Goal: Find specific page/section: Find specific page/section

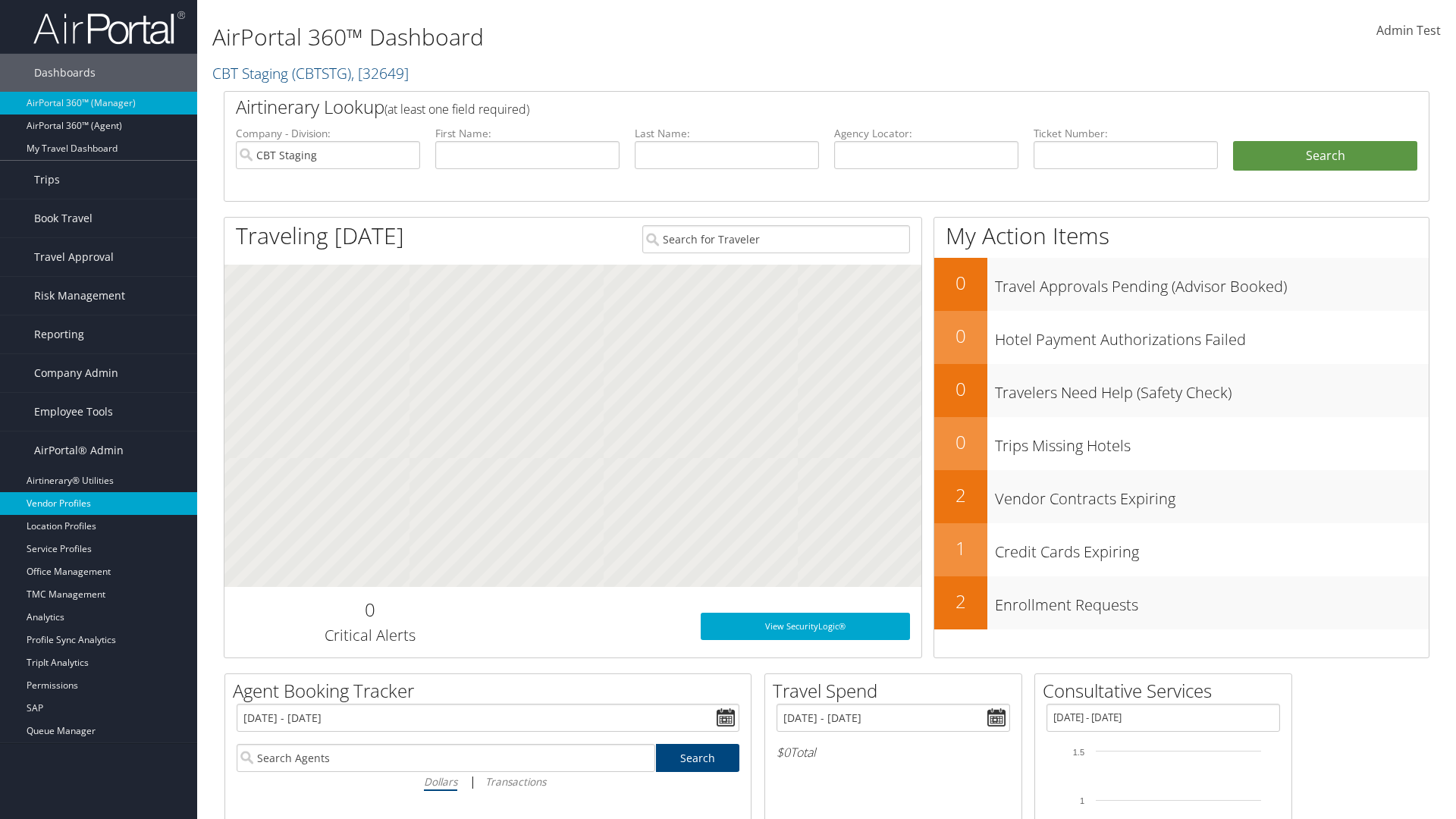
click at [99, 504] on link "Vendor Profiles" at bounding box center [98, 504] width 197 height 23
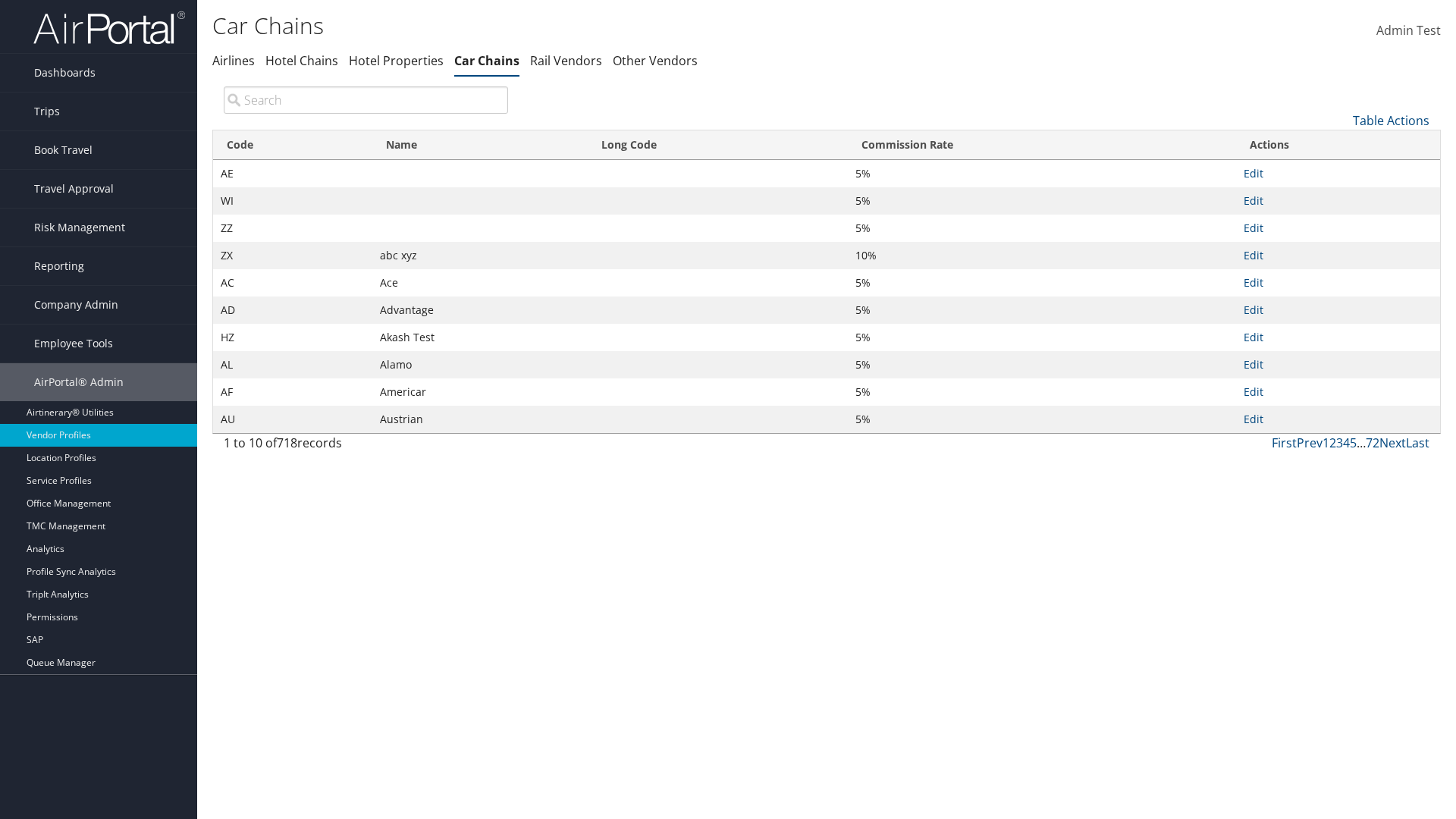
click at [479, 145] on th "Name" at bounding box center [480, 145] width 215 height 29
click at [717, 145] on th "Long Code" at bounding box center [717, 145] width 260 height 29
click at [1042, 145] on th "Commission Rate" at bounding box center [1042, 145] width 388 height 29
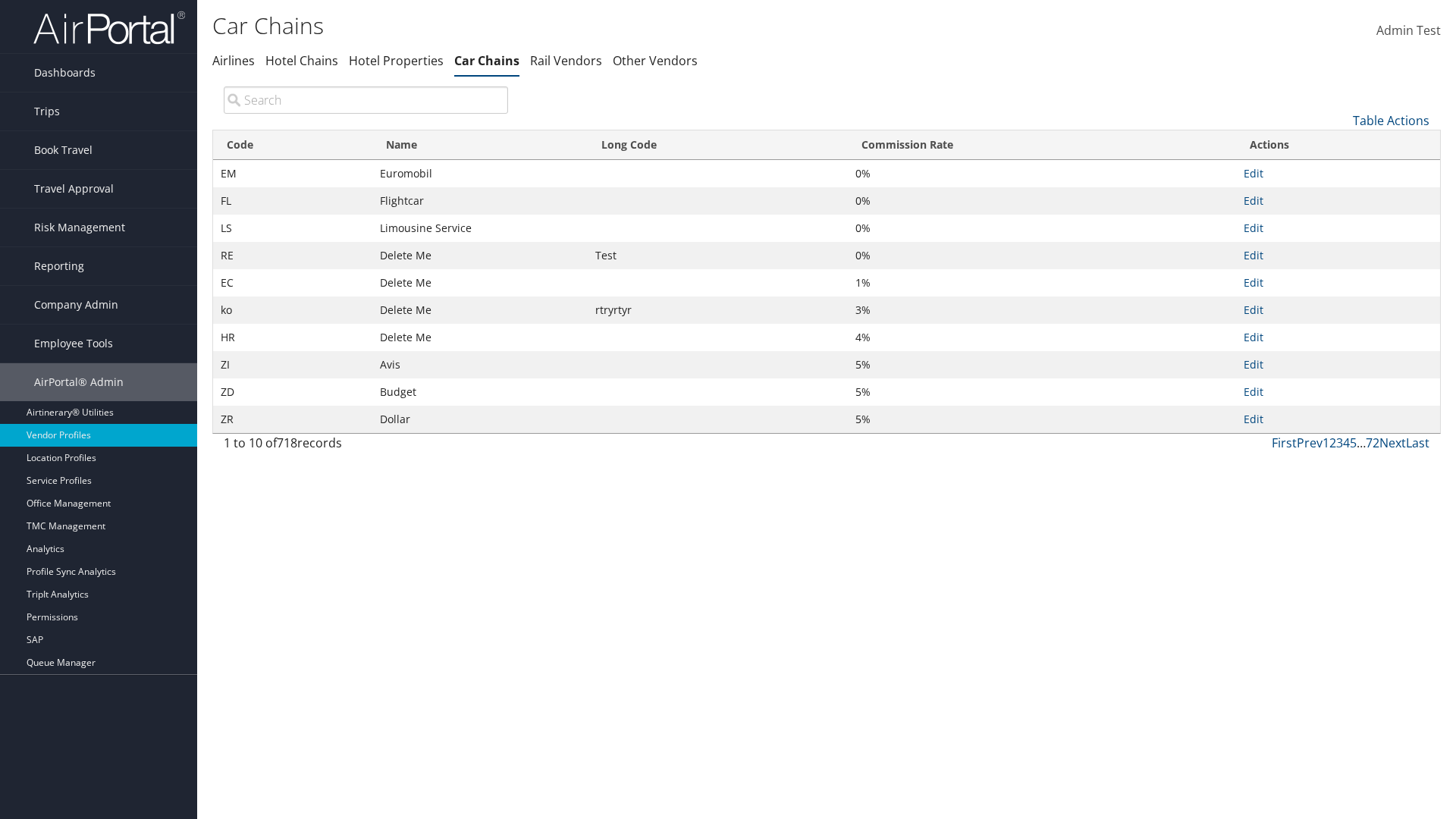
click at [1042, 145] on th "Commission Rate" at bounding box center [1042, 145] width 388 height 29
click at [1391, 120] on link "Table Actions" at bounding box center [1391, 120] width 77 height 17
click at [1340, 221] on link "Page Length" at bounding box center [1340, 221] width 199 height 25
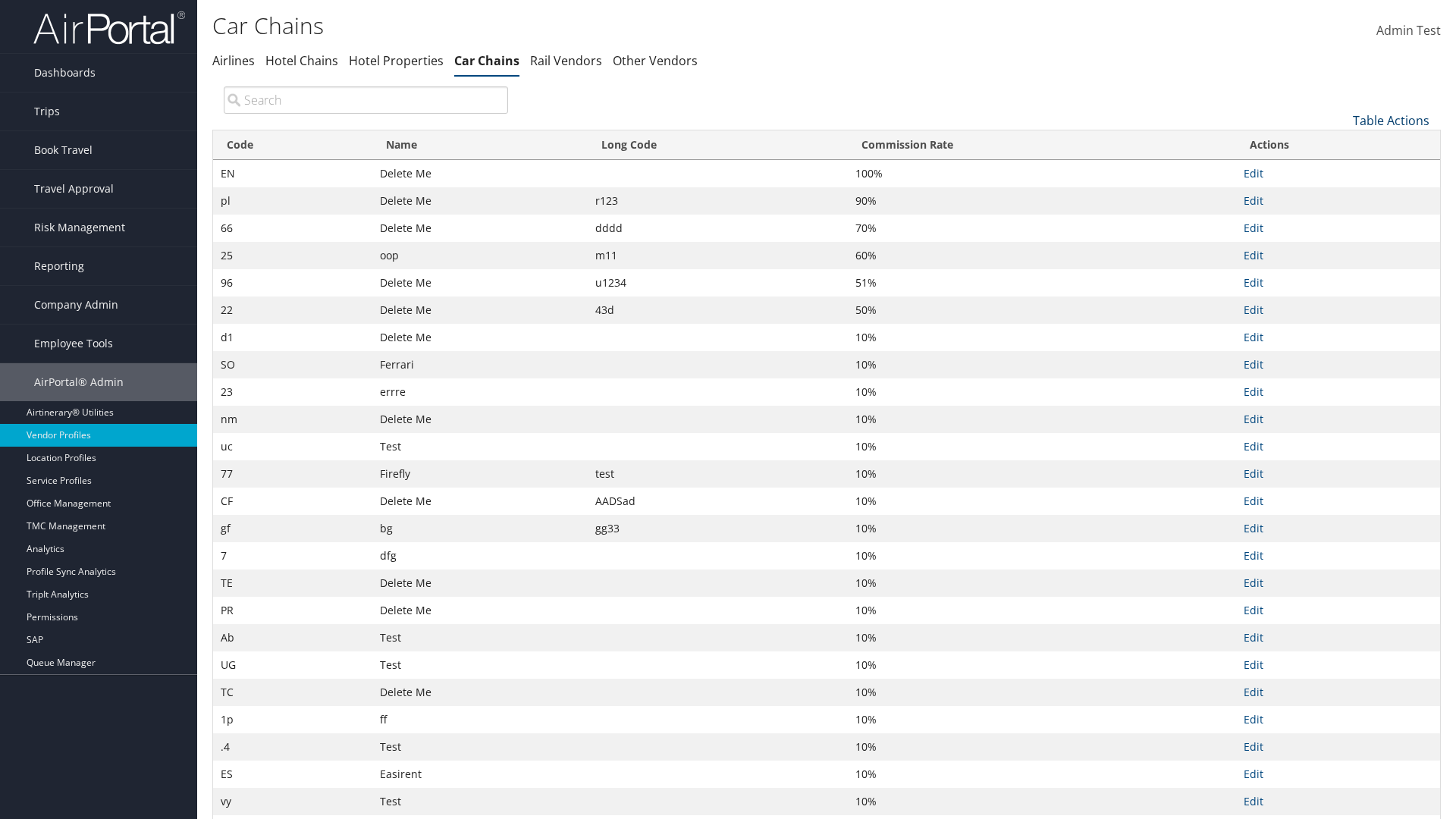
click at [1391, 120] on link "Table Actions" at bounding box center [1391, 120] width 77 height 17
click at [1340, 221] on link "Page Length" at bounding box center [1340, 221] width 199 height 25
